Goal: Transaction & Acquisition: Purchase product/service

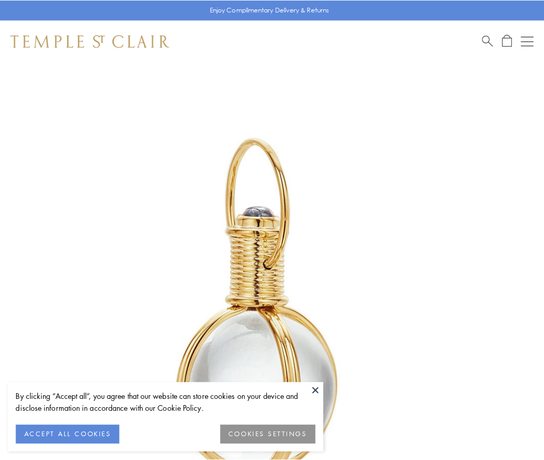
scroll to position [271, 0]
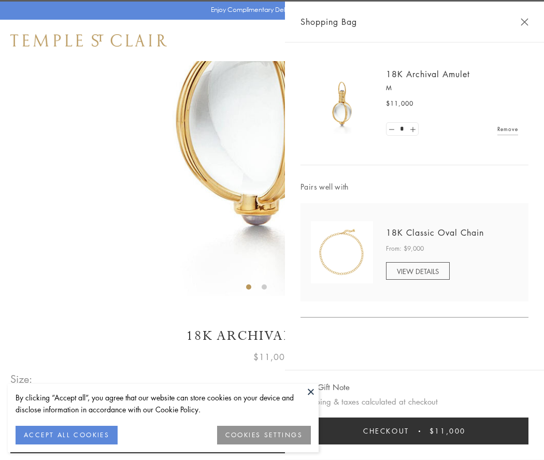
click at [415, 431] on button "Checkout $11,000" at bounding box center [415, 431] width 228 height 27
